Goal: Task Accomplishment & Management: Use online tool/utility

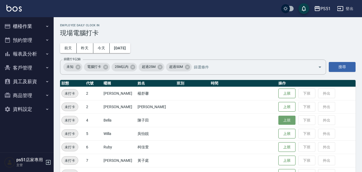
click at [279, 119] on button "上班" at bounding box center [286, 119] width 17 height 9
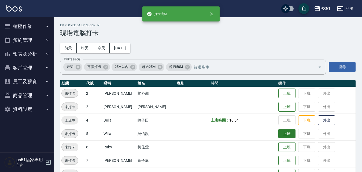
click at [278, 134] on button "上班" at bounding box center [286, 133] width 17 height 9
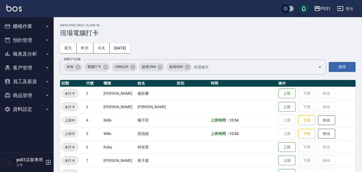
click at [27, 26] on button "櫃檯作業" at bounding box center [26, 26] width 49 height 14
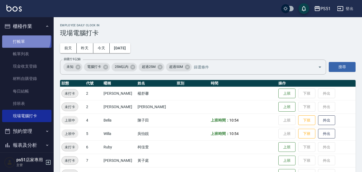
click at [20, 39] on link "打帳單" at bounding box center [26, 41] width 49 height 12
